Goal: Task Accomplishment & Management: Use online tool/utility

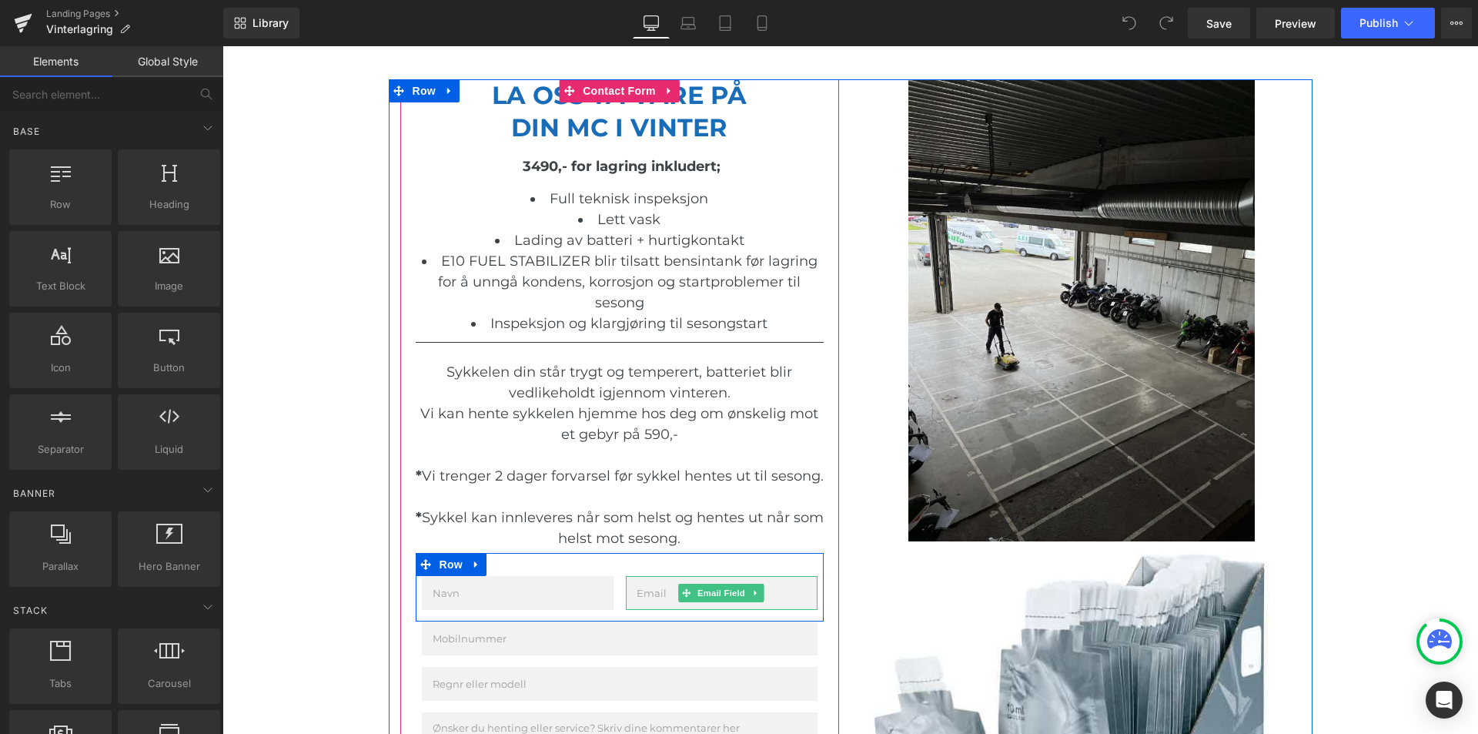
scroll to position [308, 0]
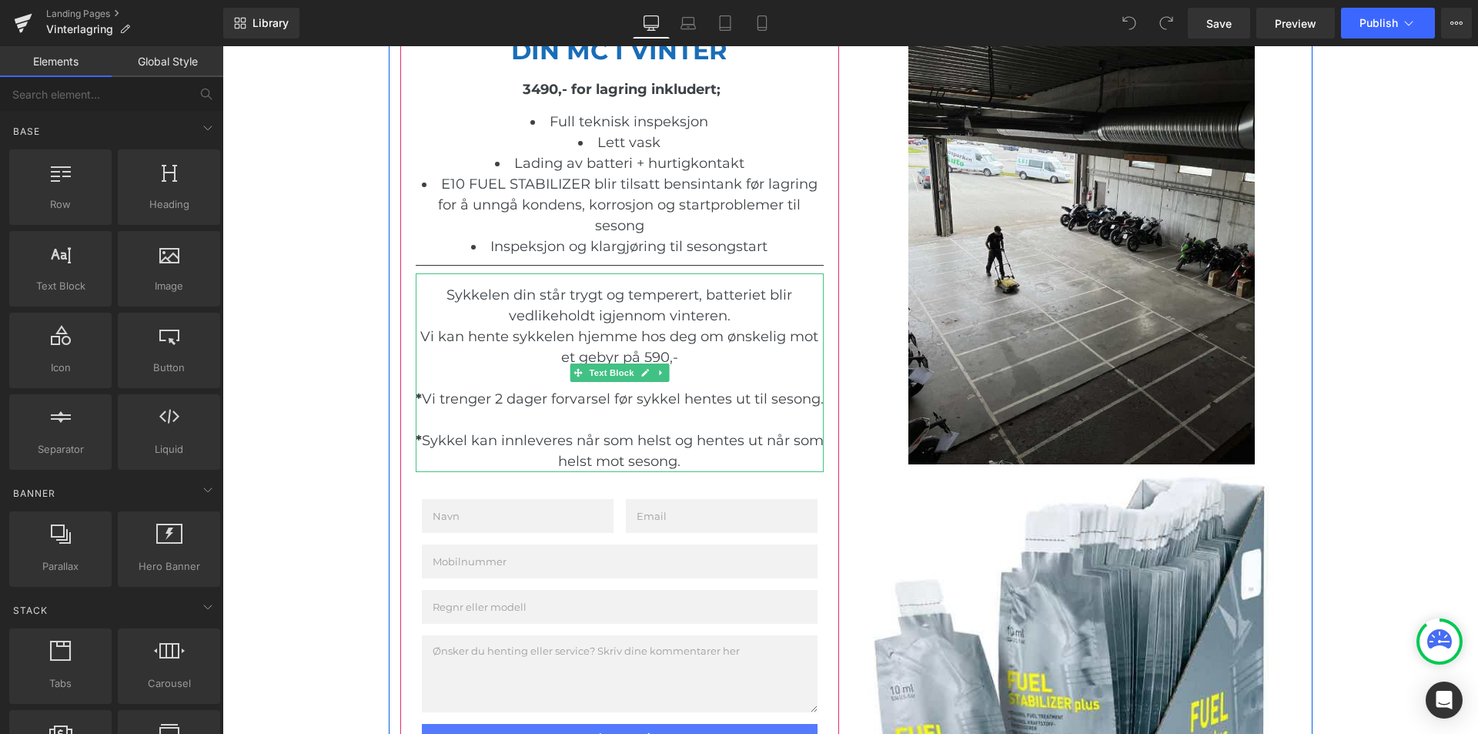
click at [648, 354] on span "Vi kan hente sykkelen hjemme hos deg om ønskelig mot et gebyr på 590,-" at bounding box center [619, 347] width 398 height 38
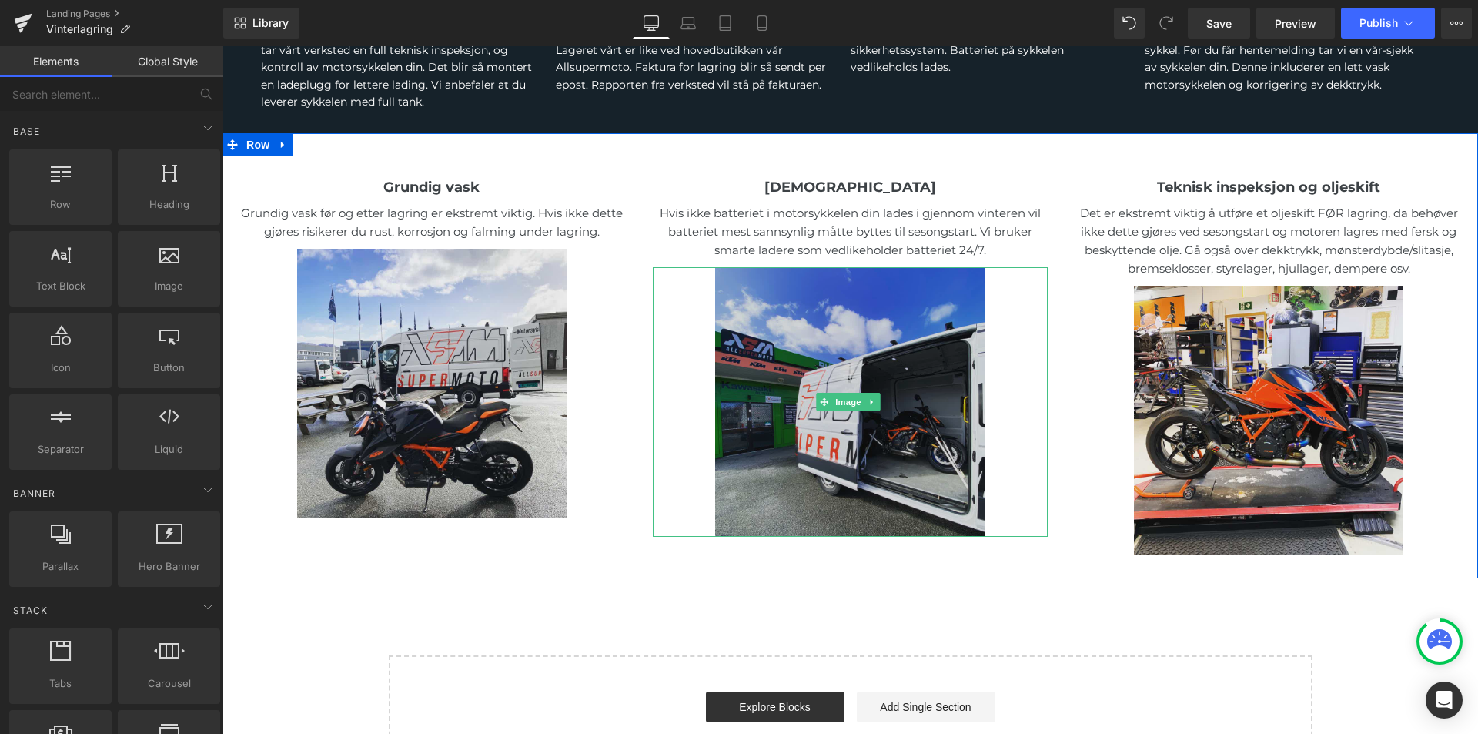
scroll to position [1379, 0]
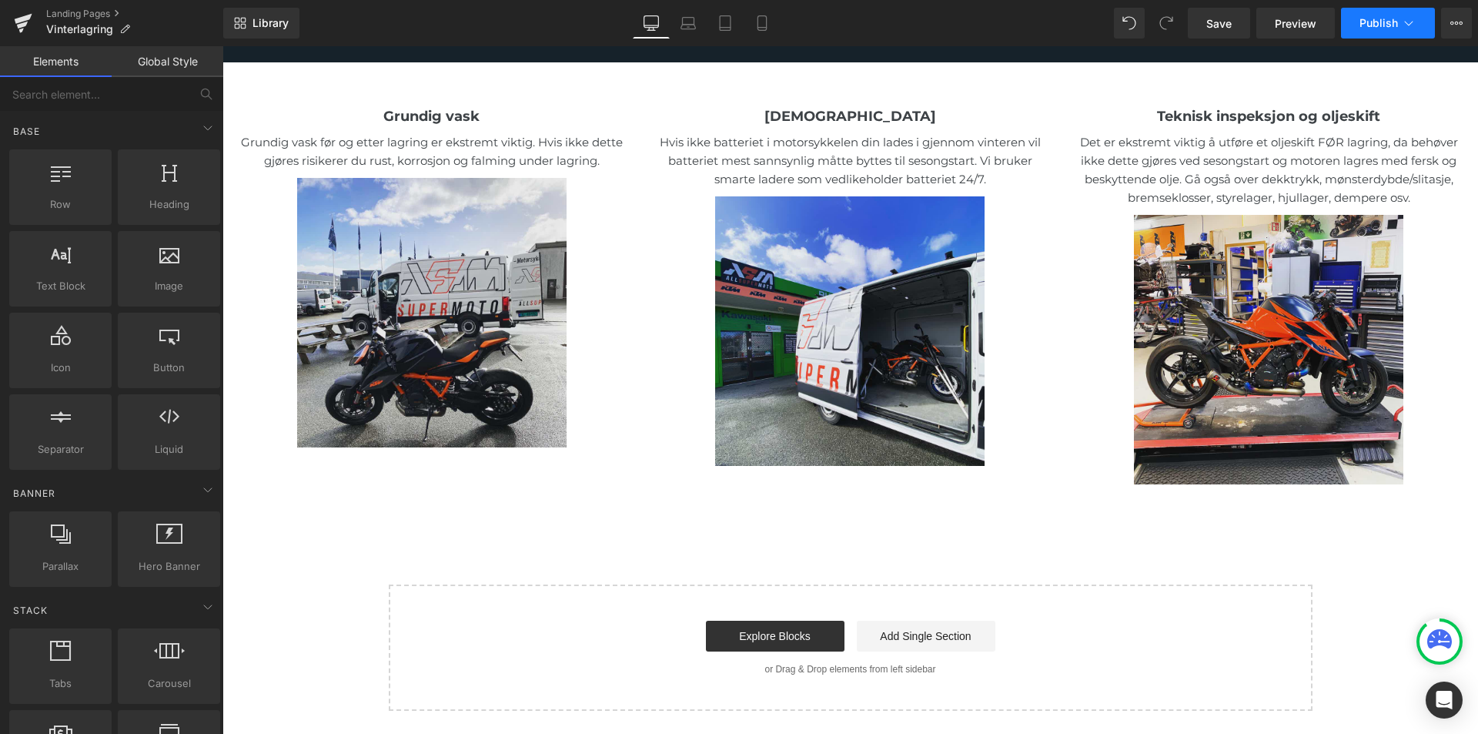
click at [1382, 19] on span "Publish" at bounding box center [1378, 23] width 38 height 12
click at [1393, 27] on span "Publish" at bounding box center [1378, 23] width 38 height 12
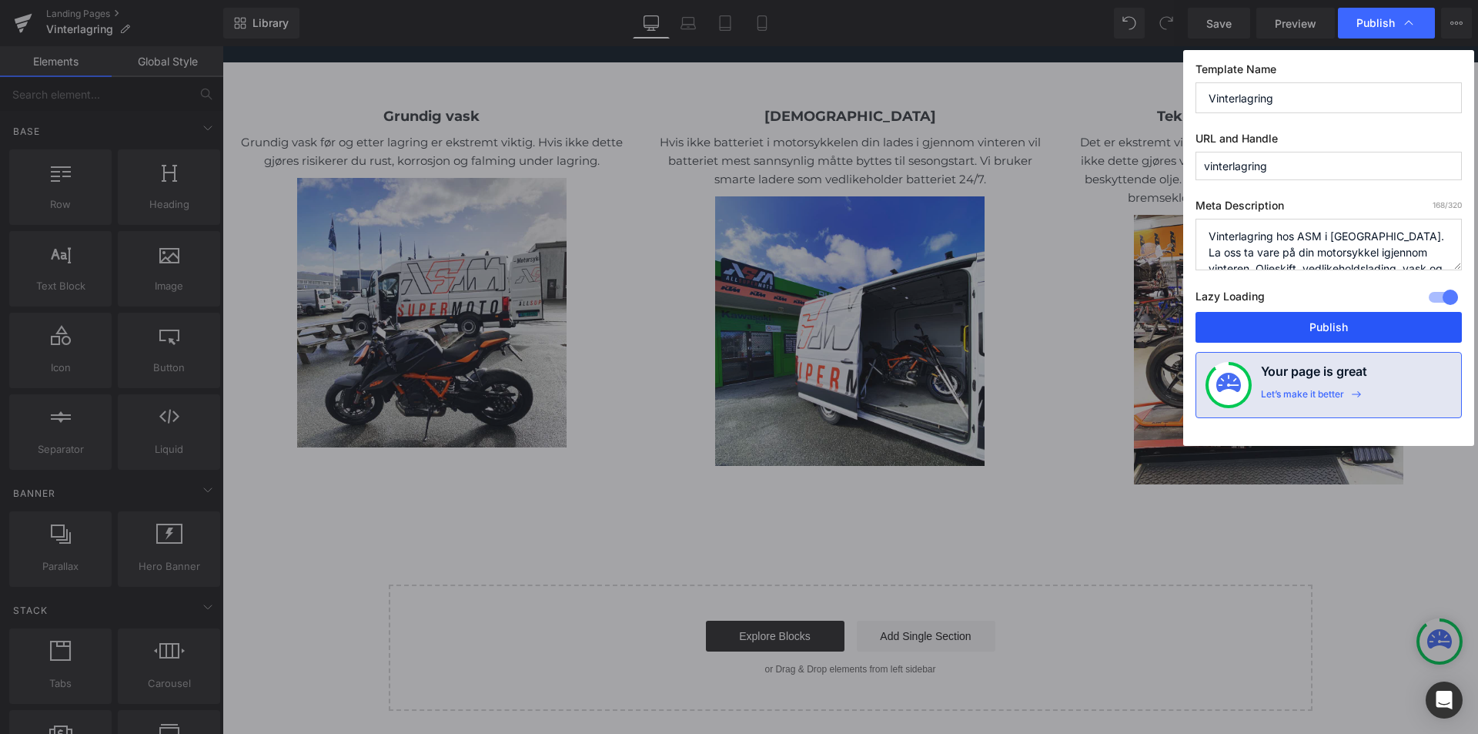
click at [1329, 323] on button "Publish" at bounding box center [1328, 327] width 266 height 31
